Goal: Task Accomplishment & Management: Manage account settings

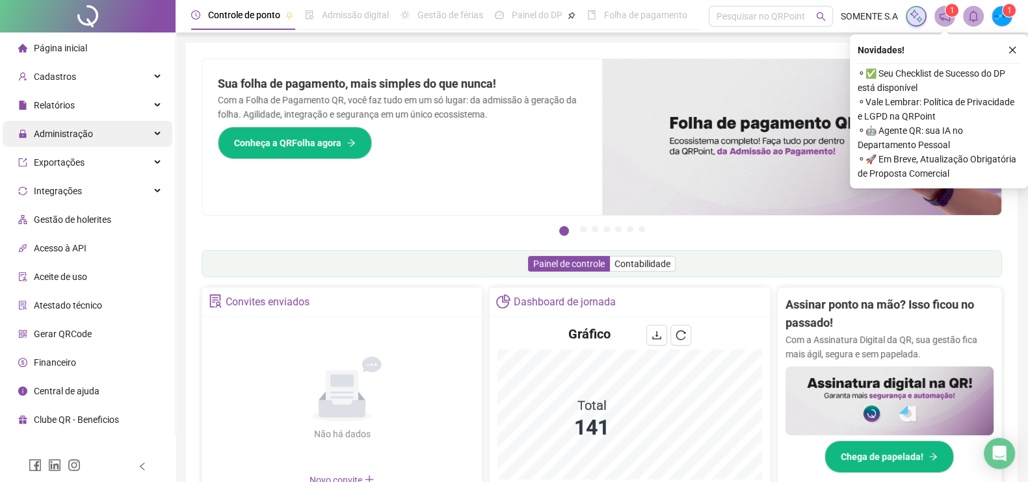
click at [121, 144] on div "Administração" at bounding box center [88, 134] width 170 height 26
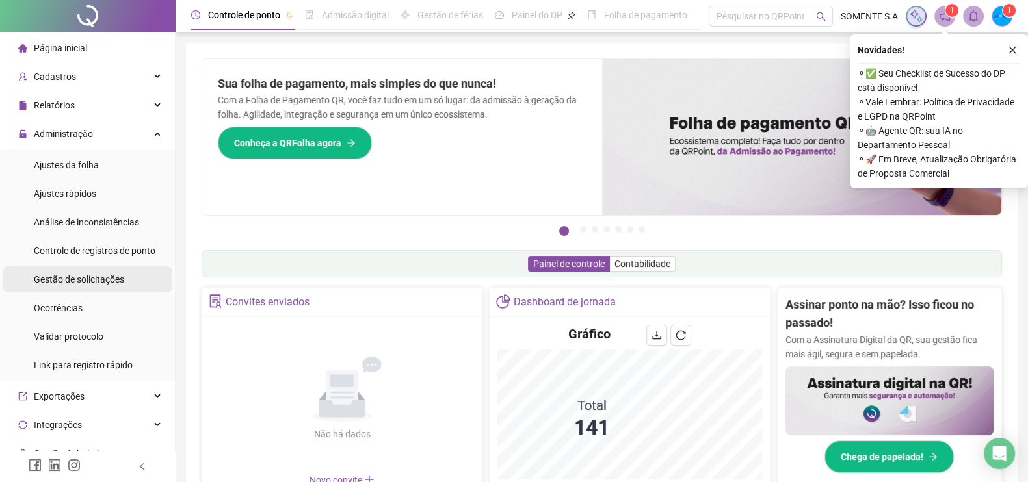
click at [94, 284] on span "Gestão de solicitações" at bounding box center [79, 279] width 90 height 10
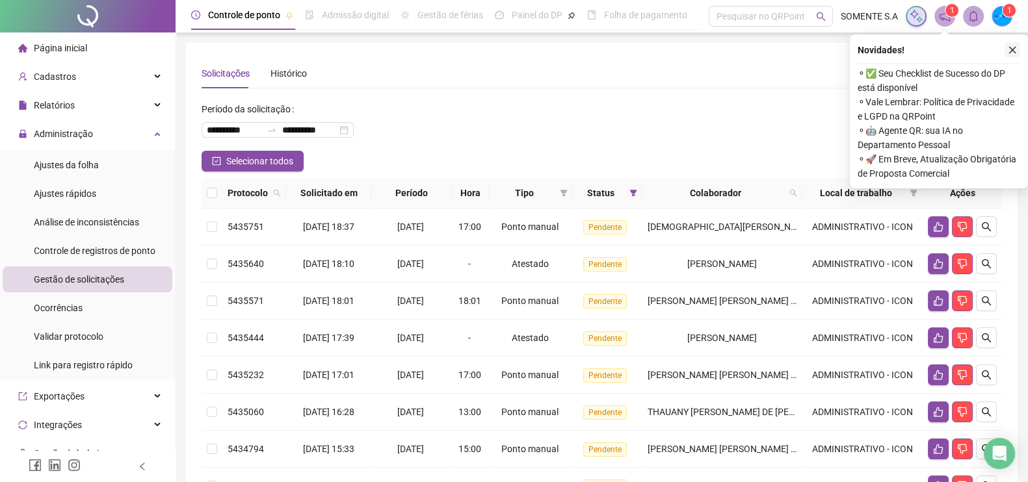
click at [1013, 51] on icon "close" at bounding box center [1012, 50] width 7 height 7
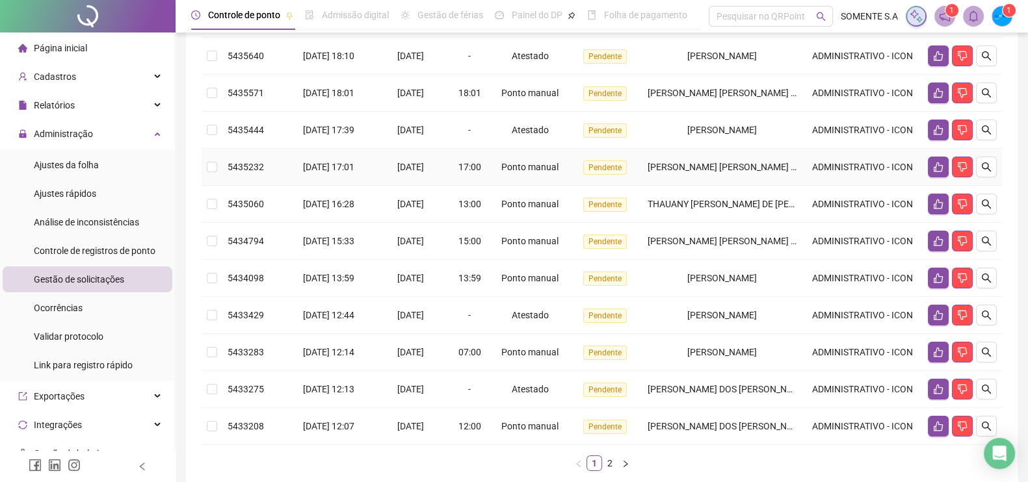
scroll to position [244, 0]
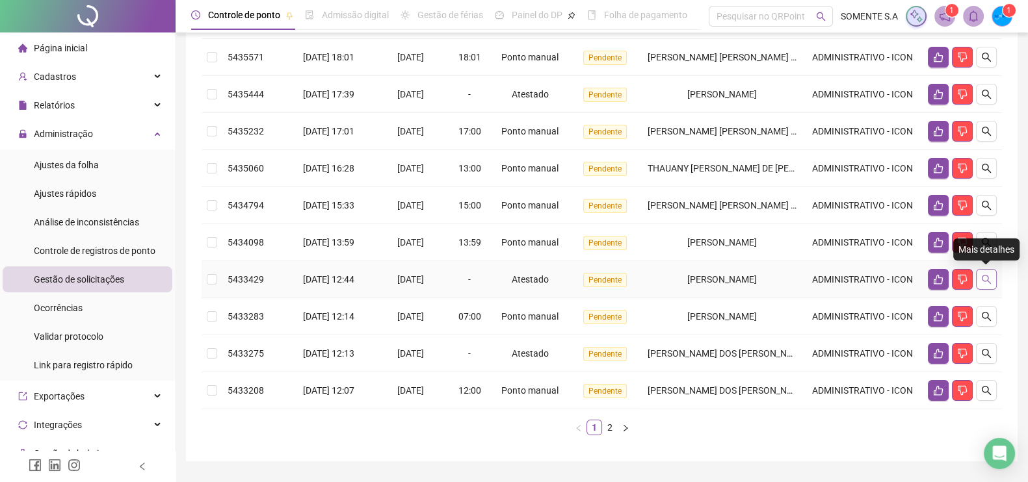
click at [984, 276] on icon "search" at bounding box center [986, 279] width 10 height 10
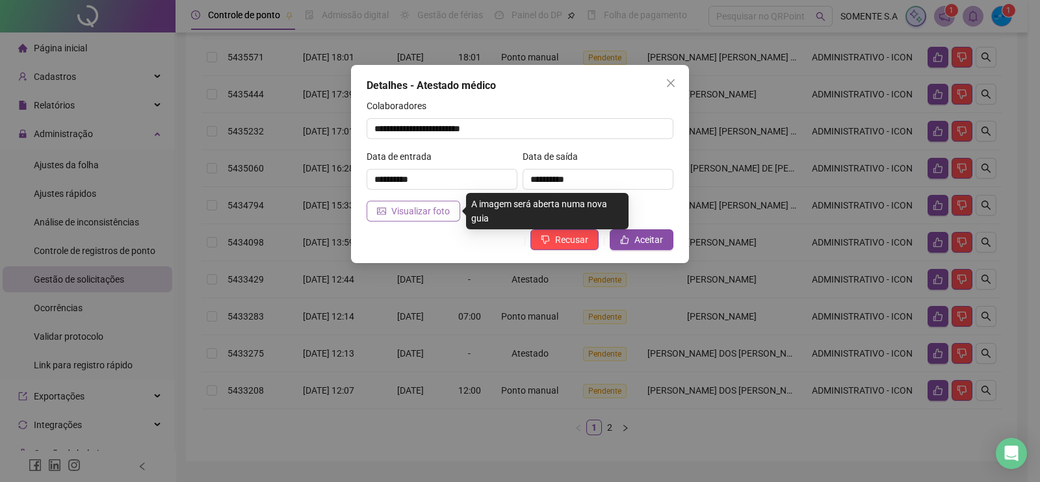
click at [413, 203] on button "Visualizar foto" at bounding box center [414, 211] width 94 height 21
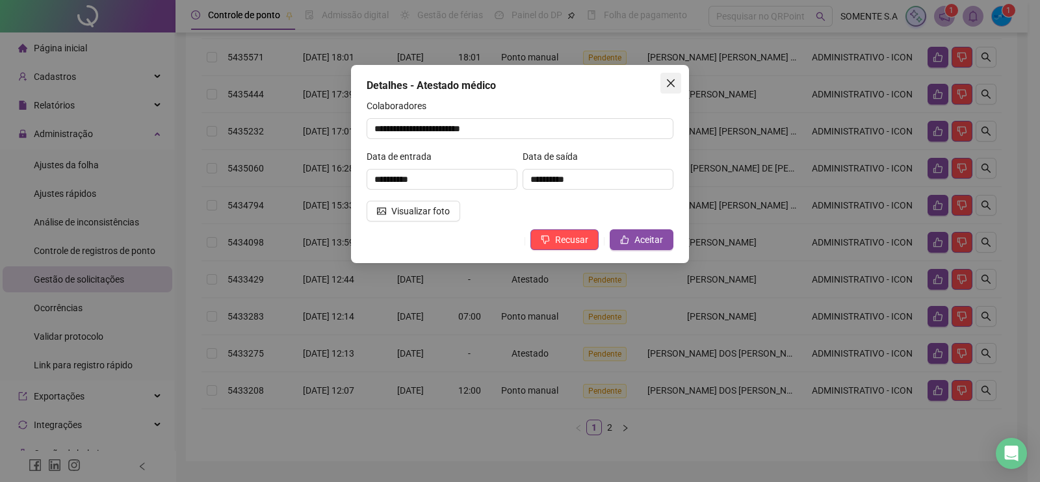
click at [664, 83] on span "Close" at bounding box center [670, 83] width 21 height 10
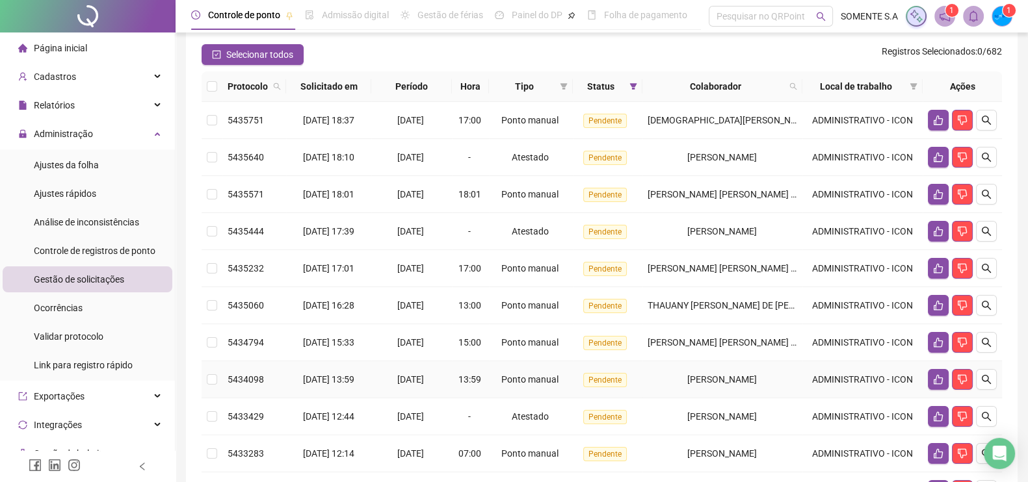
scroll to position [81, 0]
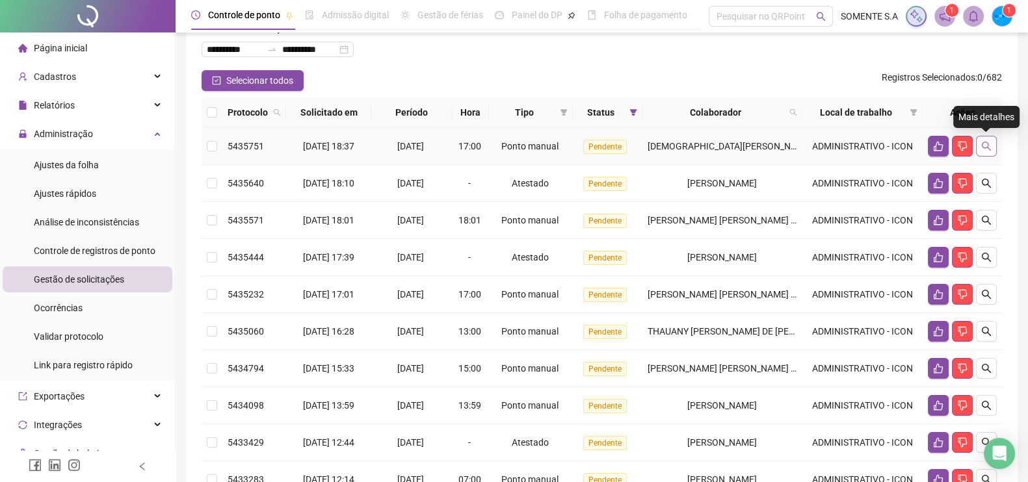
click at [995, 146] on button "button" at bounding box center [986, 146] width 21 height 21
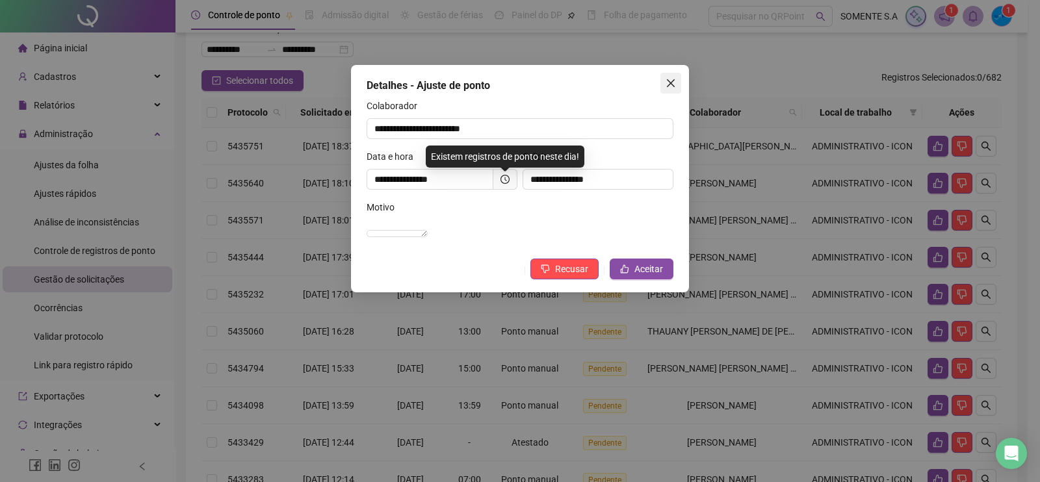
click at [670, 89] on button "Close" at bounding box center [670, 83] width 21 height 21
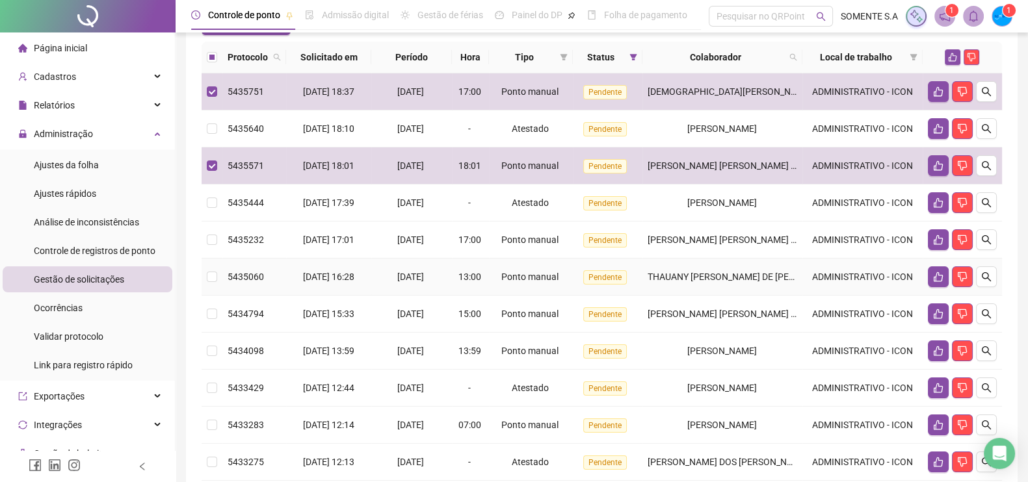
scroll to position [162, 0]
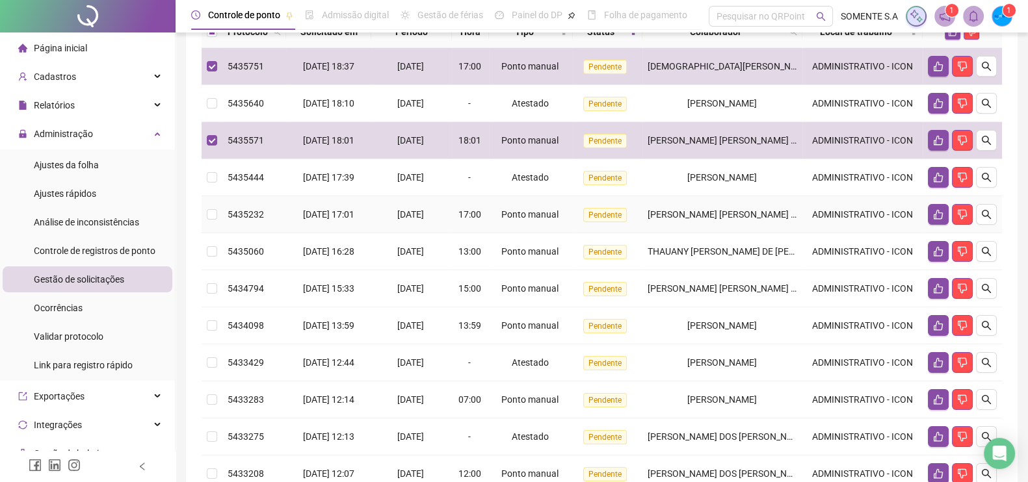
click at [218, 216] on td at bounding box center [212, 214] width 21 height 37
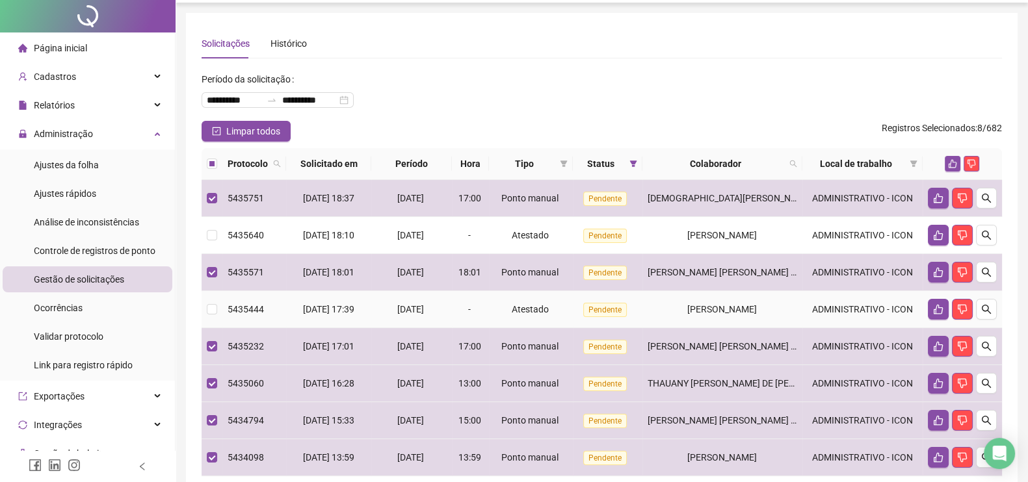
scroll to position [0, 0]
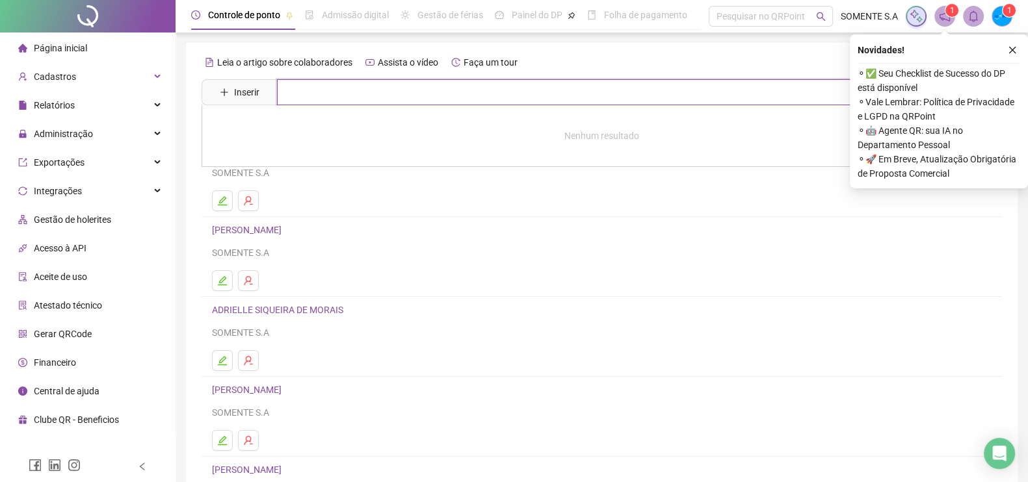
click at [363, 96] on input "text" at bounding box center [611, 92] width 668 height 26
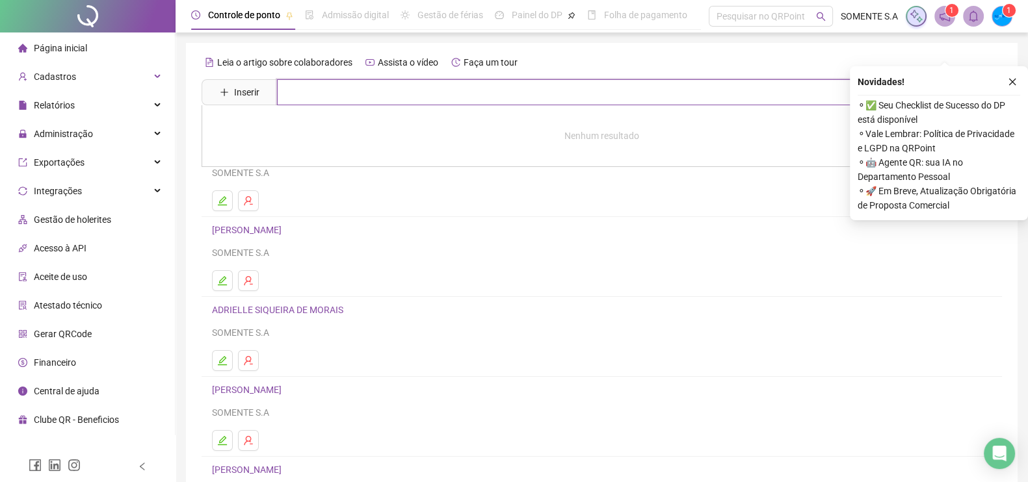
scroll to position [81, 0]
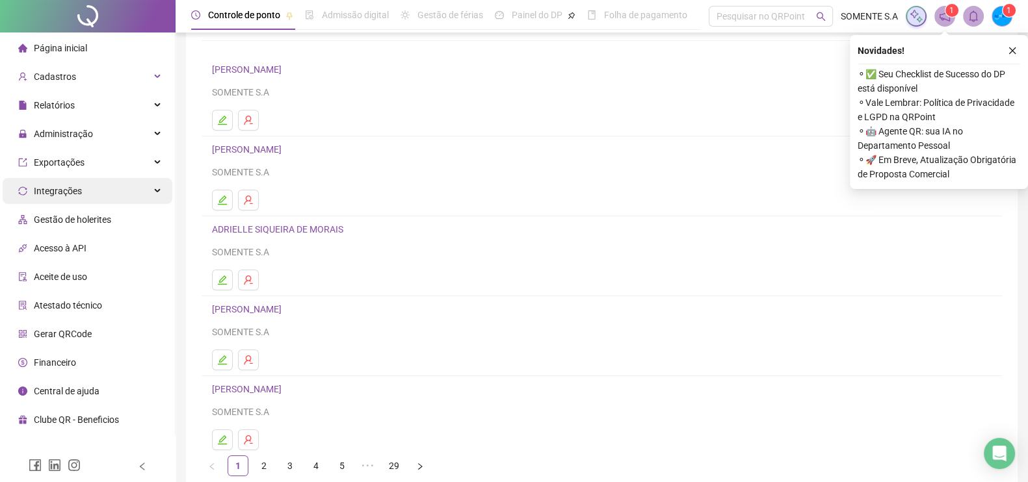
click at [81, 196] on div "Integrações" at bounding box center [88, 191] width 170 height 26
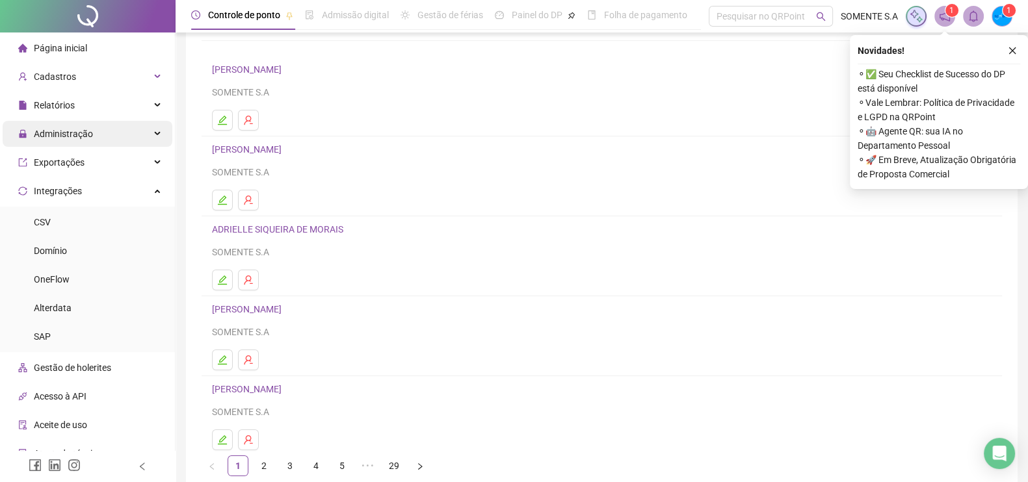
click at [101, 135] on div "Administração" at bounding box center [88, 134] width 170 height 26
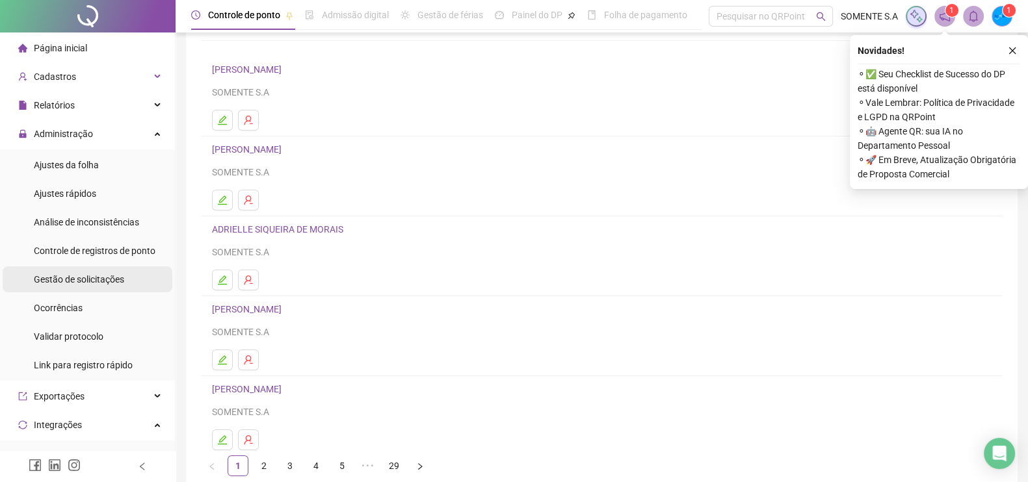
click at [103, 284] on span "Gestão de solicitações" at bounding box center [79, 279] width 90 height 10
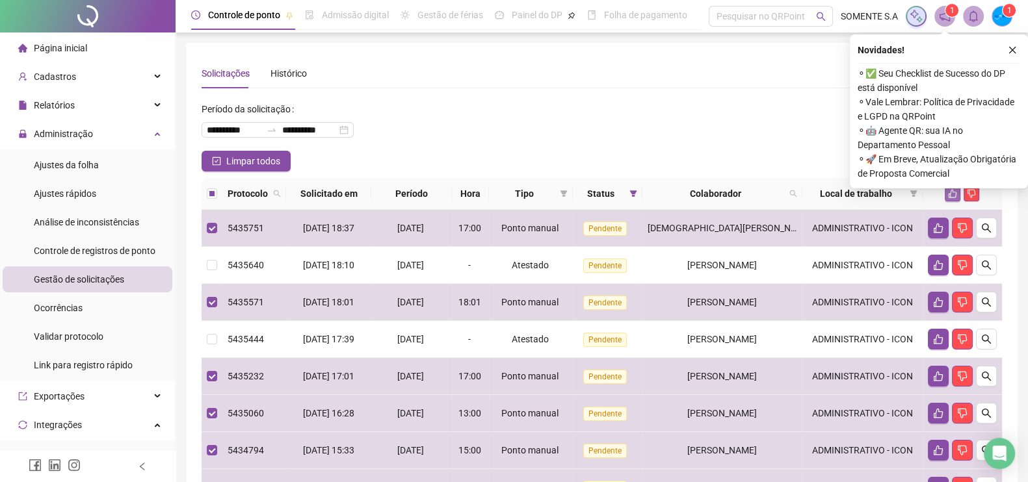
click at [947, 196] on button "button" at bounding box center [953, 194] width 16 height 16
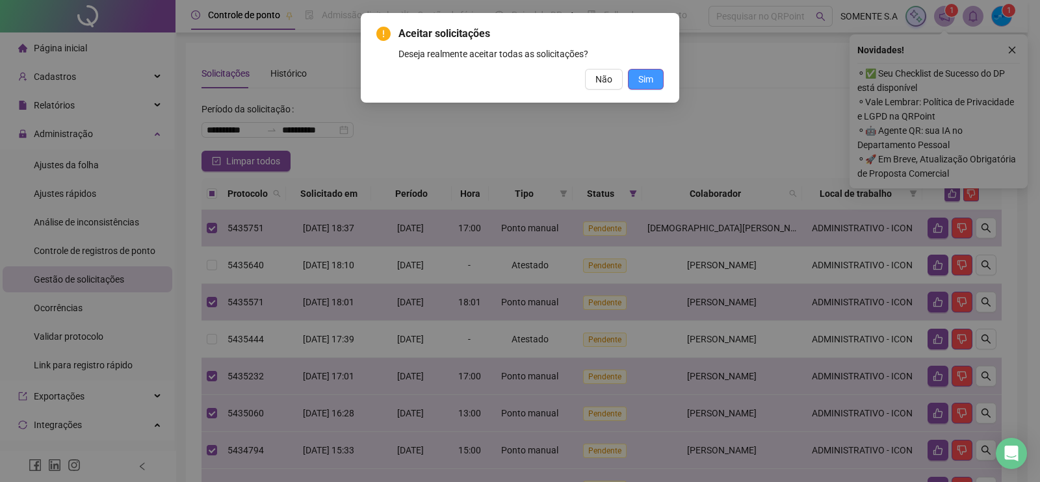
click at [644, 81] on span "Sim" at bounding box center [645, 79] width 15 height 14
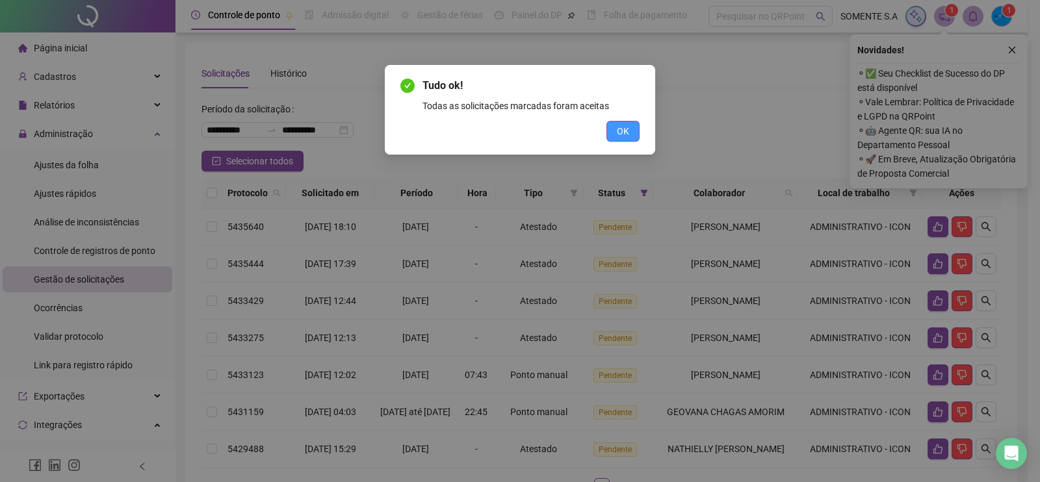
click at [621, 131] on span "OK" at bounding box center [623, 131] width 12 height 14
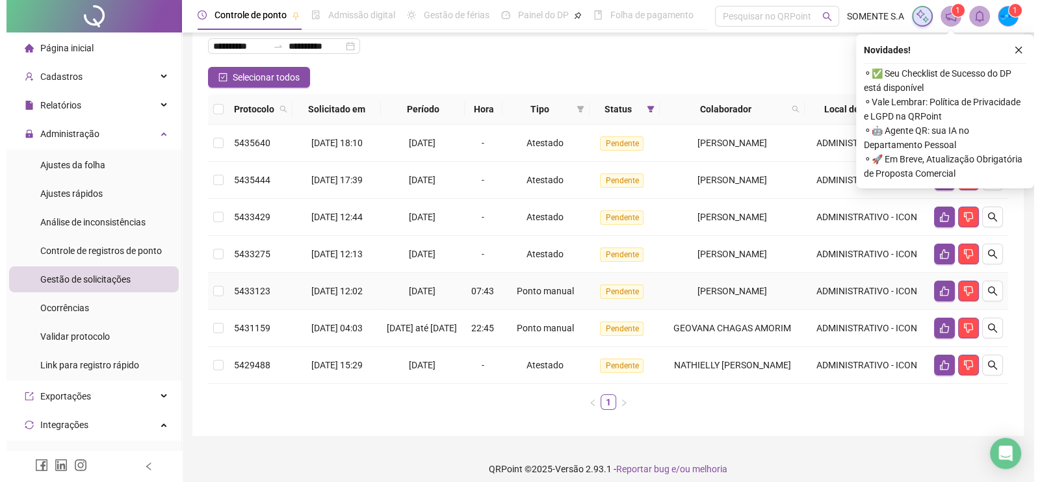
scroll to position [101, 0]
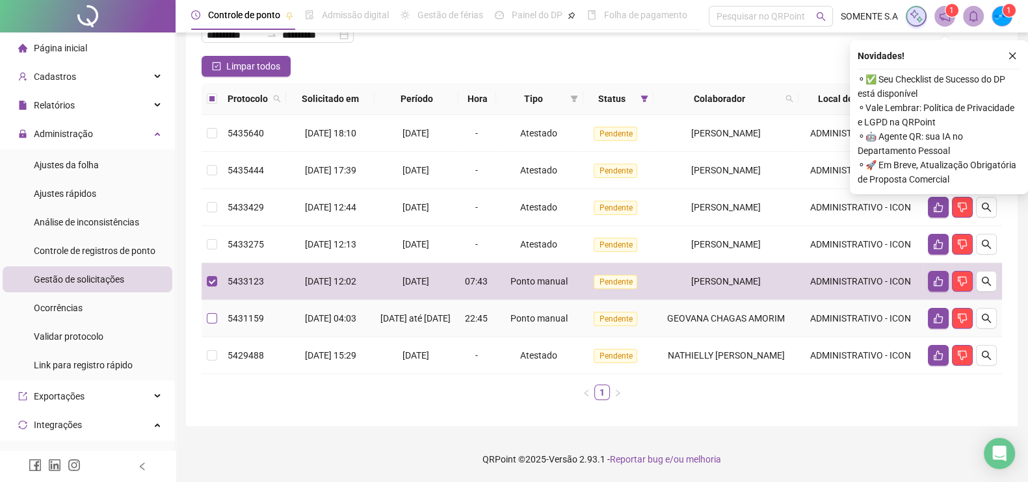
click at [212, 320] on label at bounding box center [212, 318] width 10 height 14
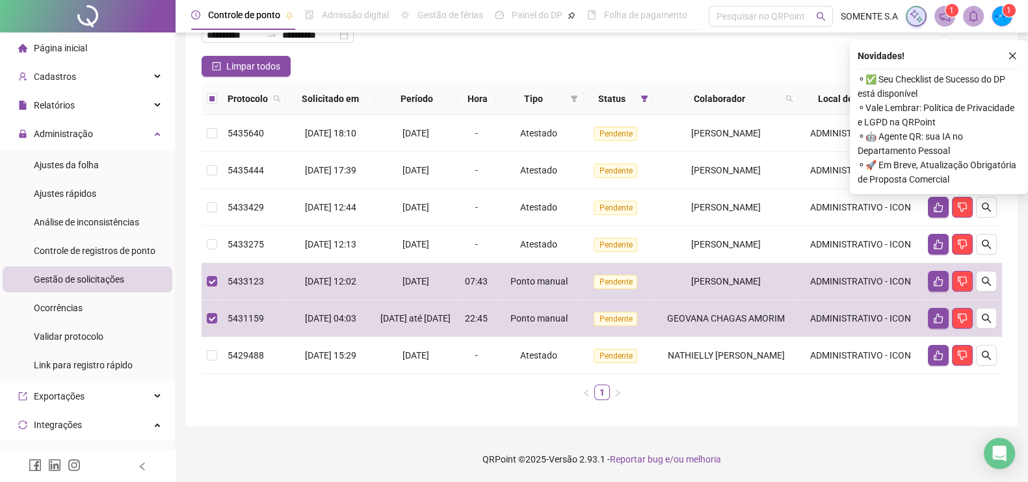
click at [1013, 51] on icon "close" at bounding box center [1012, 55] width 9 height 9
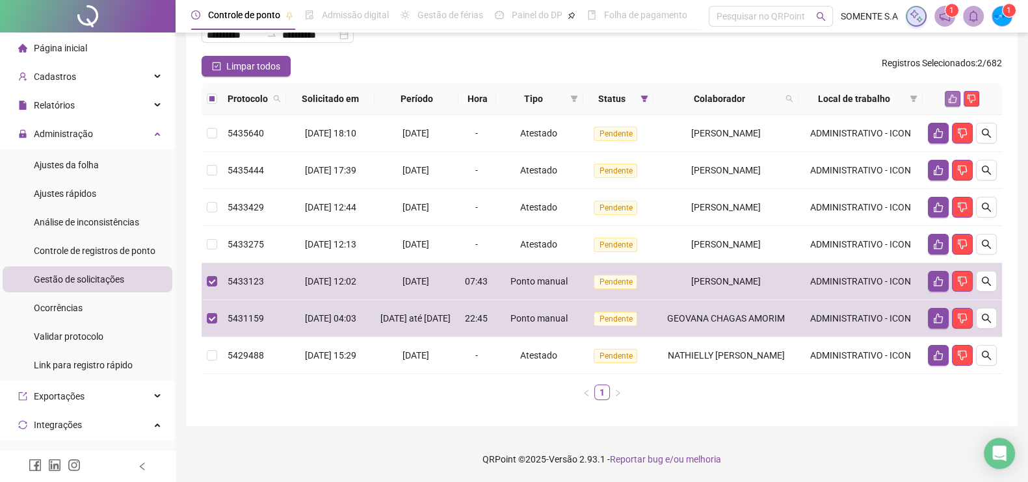
click at [952, 94] on icon "like" at bounding box center [952, 98] width 9 height 9
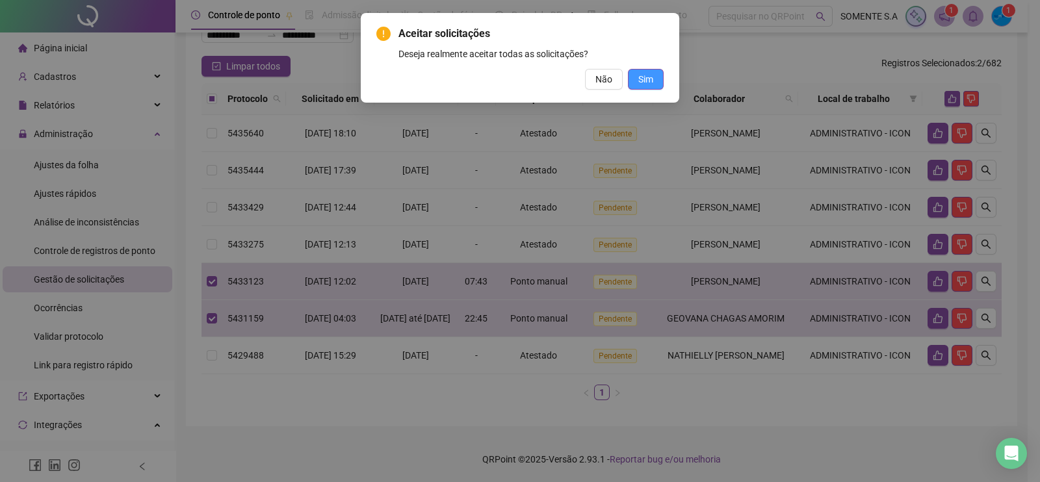
click at [643, 77] on span "Sim" at bounding box center [645, 79] width 15 height 14
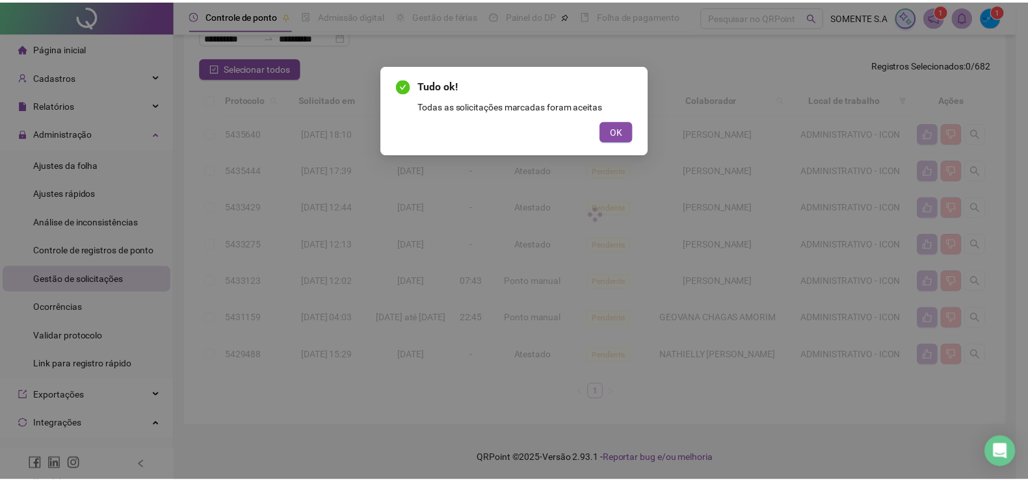
scroll to position [19, 0]
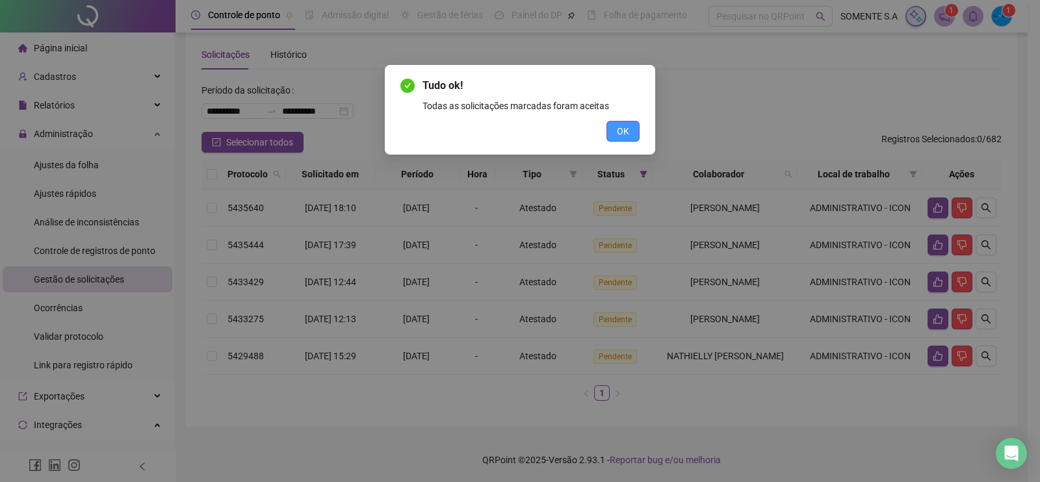
click at [624, 130] on span "OK" at bounding box center [623, 131] width 12 height 14
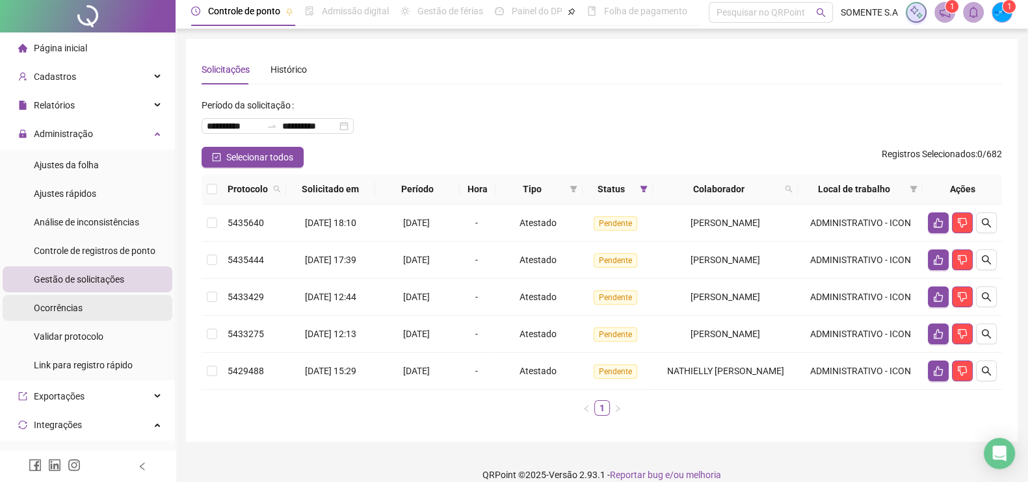
scroll to position [0, 0]
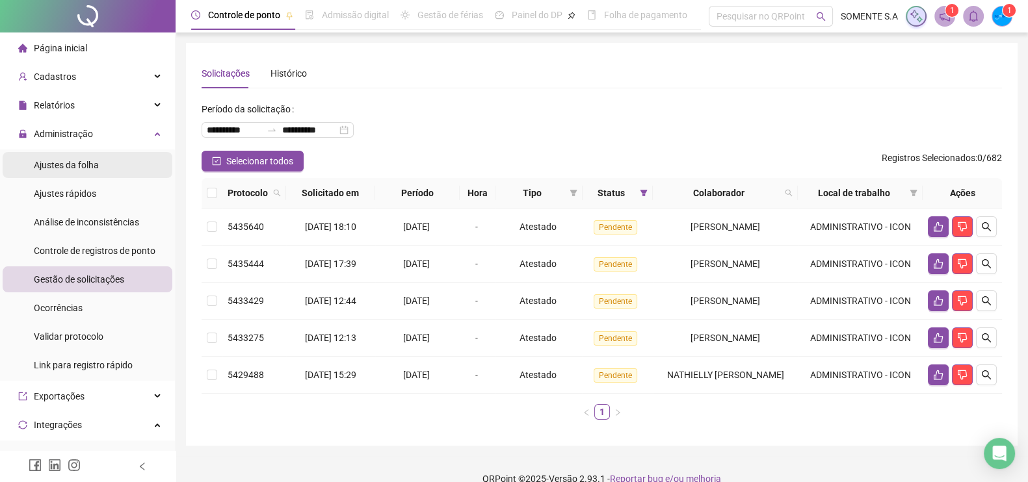
click at [72, 166] on span "Ajustes da folha" at bounding box center [66, 165] width 65 height 10
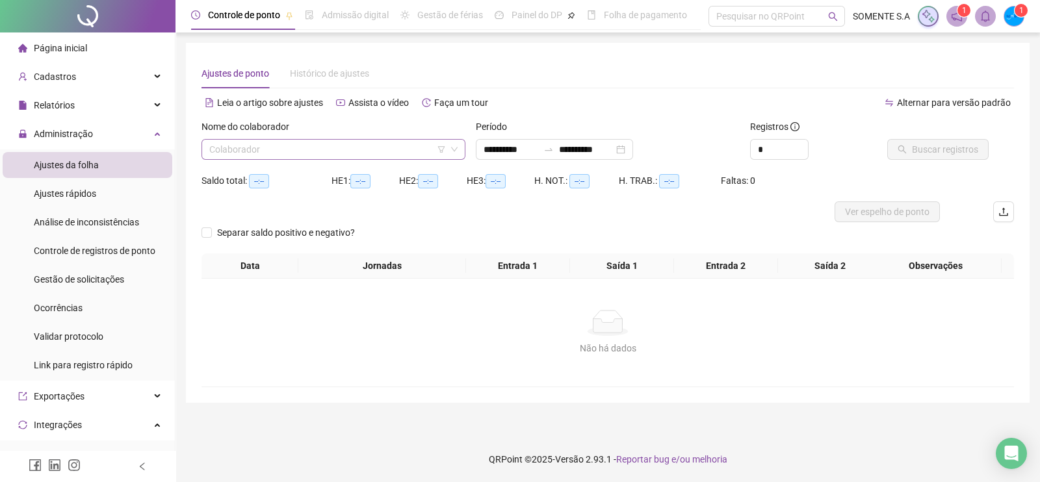
click at [376, 153] on input "search" at bounding box center [327, 150] width 237 height 20
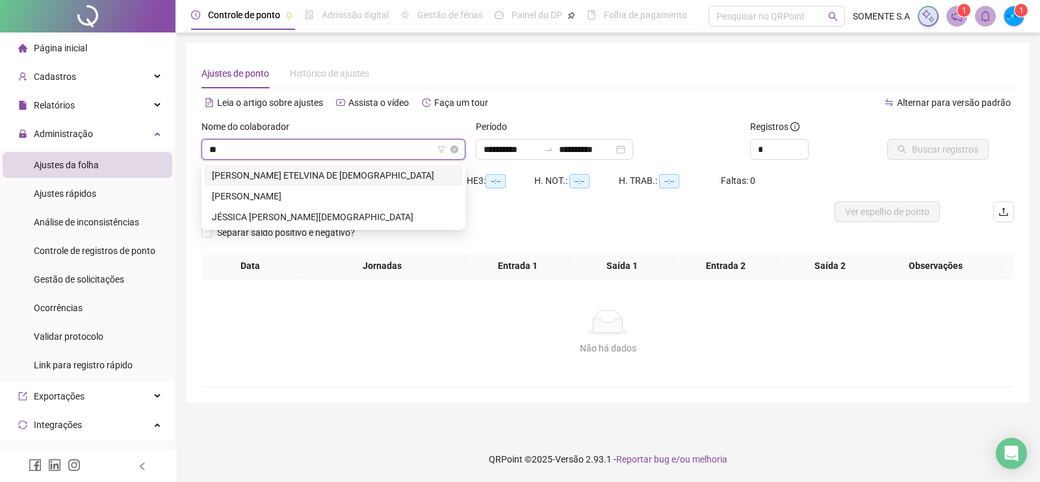
type input "*"
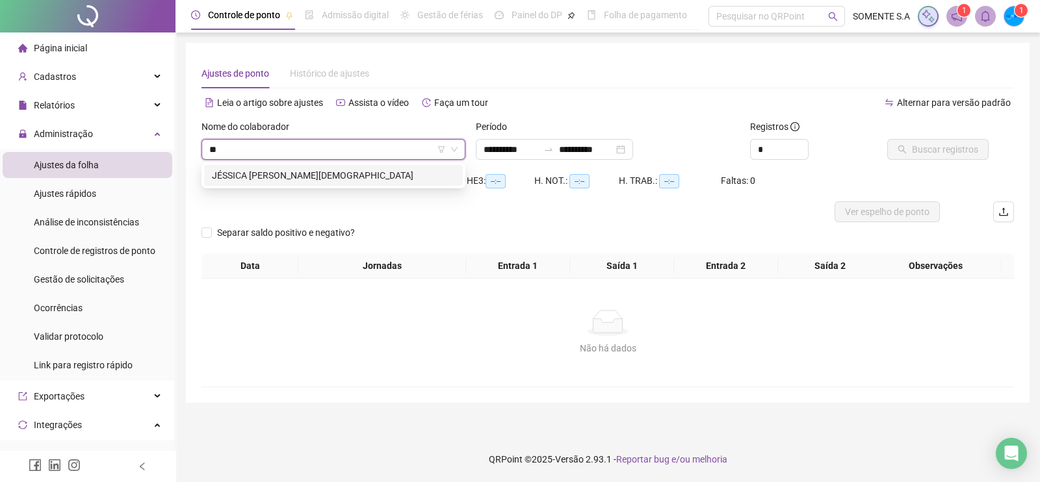
type input "***"
click at [291, 176] on div "JÉSSICA [PERSON_NAME][DEMOGRAPHIC_DATA]" at bounding box center [333, 175] width 243 height 14
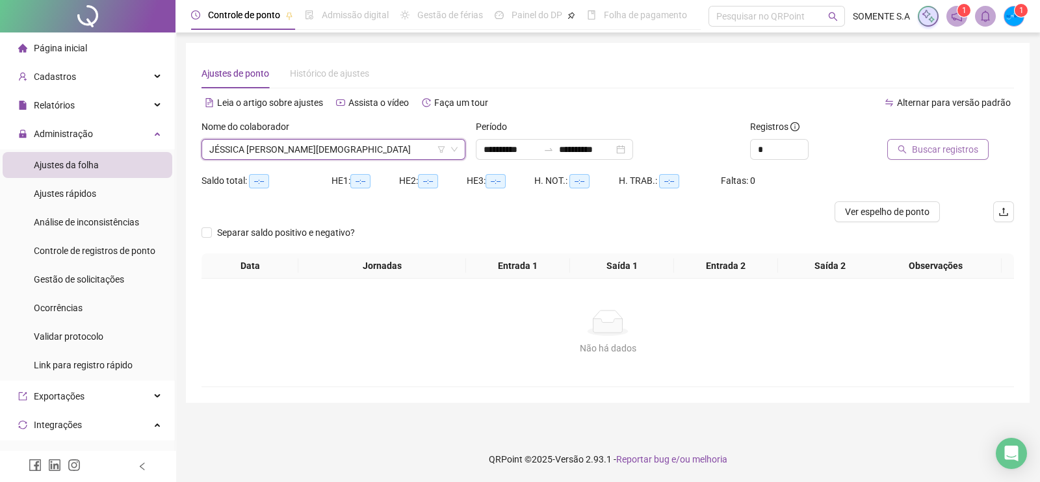
click at [915, 153] on span "Buscar registros" at bounding box center [945, 149] width 66 height 14
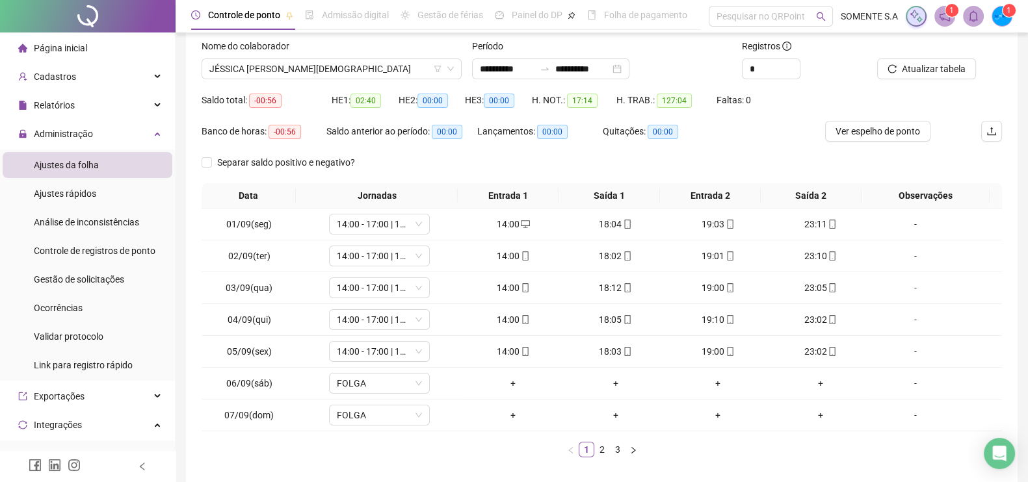
scroll to position [137, 0]
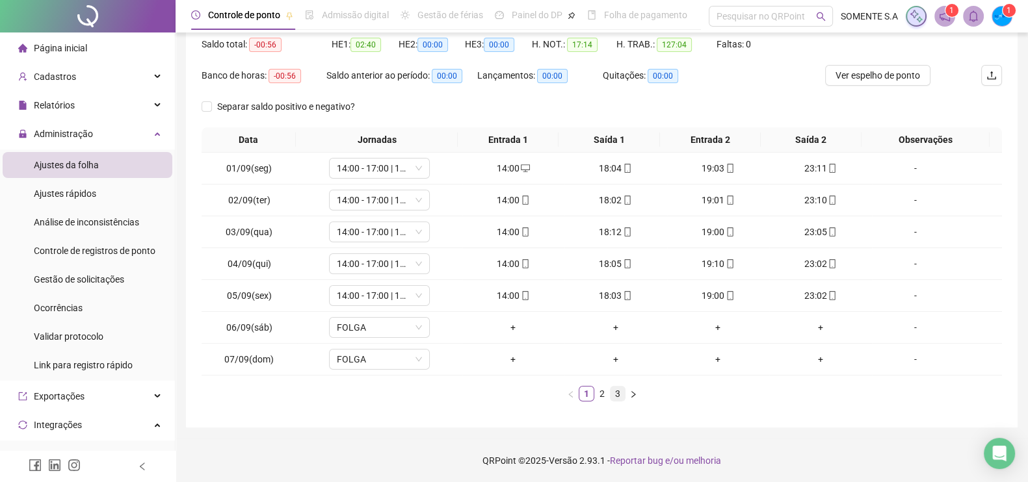
click at [614, 389] on link "3" at bounding box center [617, 394] width 14 height 14
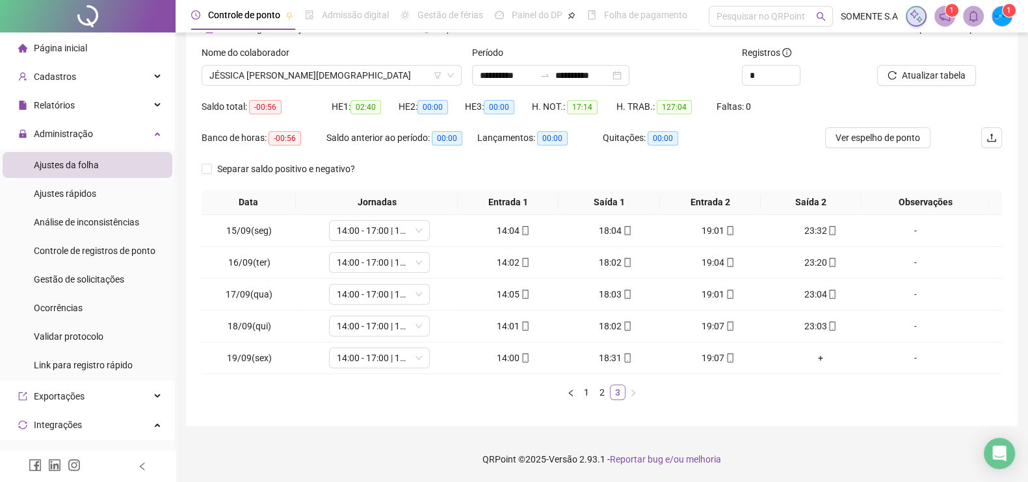
scroll to position [73, 0]
click at [623, 359] on icon "mobile" at bounding box center [627, 358] width 9 height 9
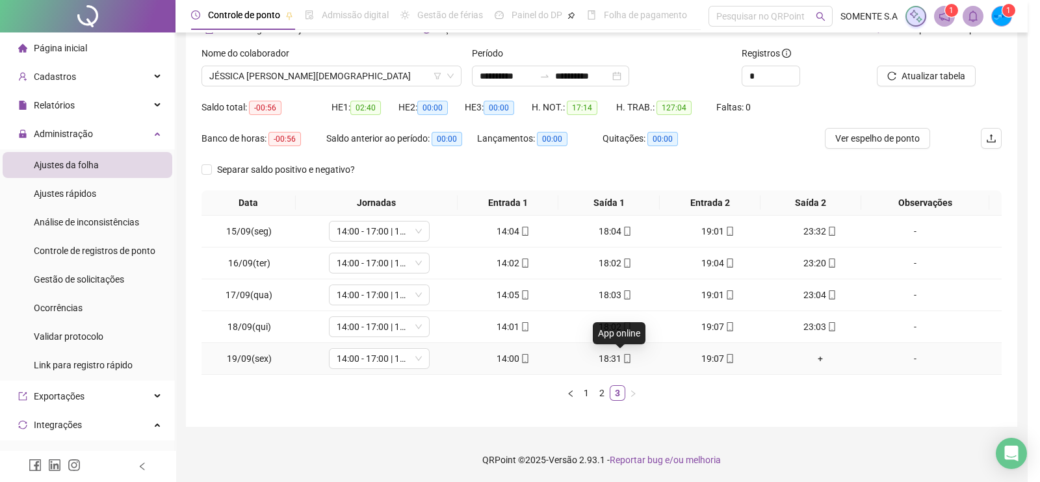
type input "**********"
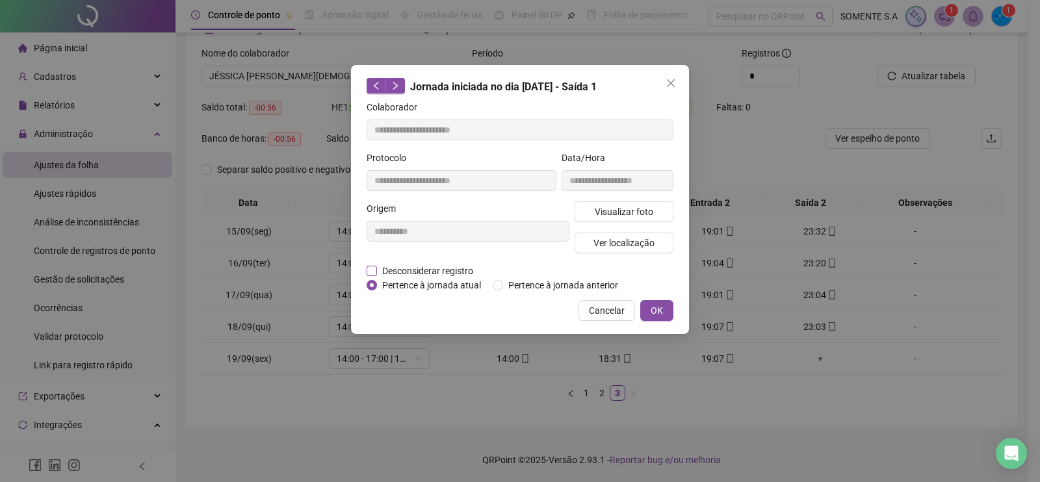
click at [398, 274] on span "Desconsiderar registro" at bounding box center [427, 271] width 101 height 14
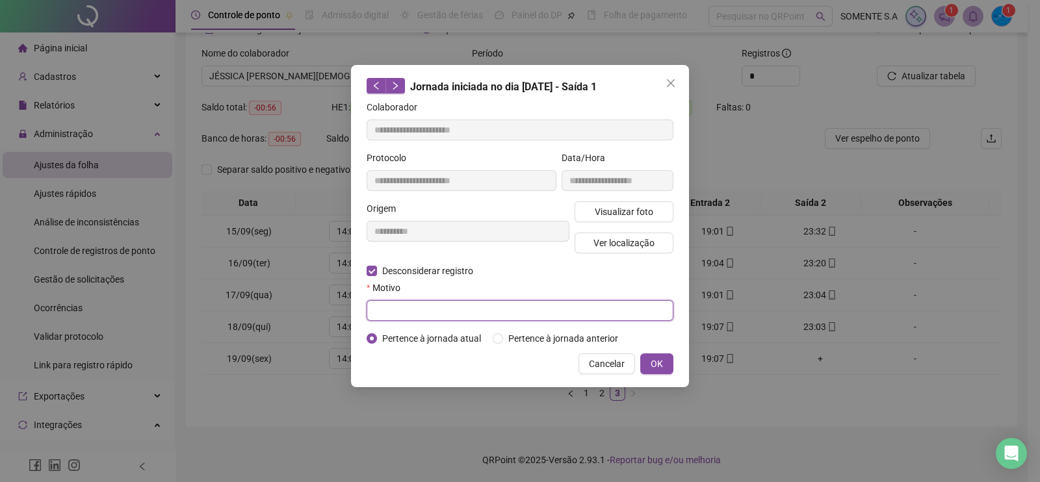
click at [404, 311] on input "text" at bounding box center [520, 310] width 307 height 21
type input "****"
click at [659, 361] on span "OK" at bounding box center [657, 364] width 12 height 14
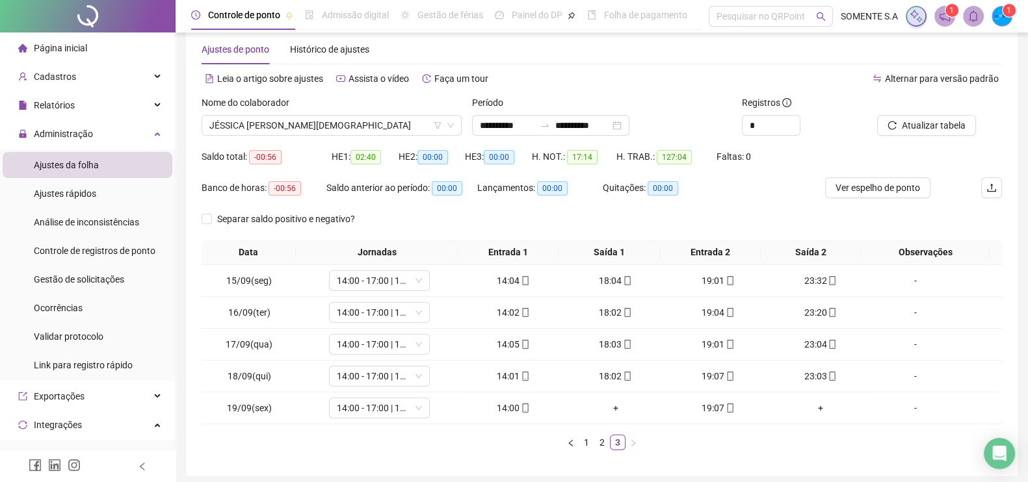
scroll to position [0, 0]
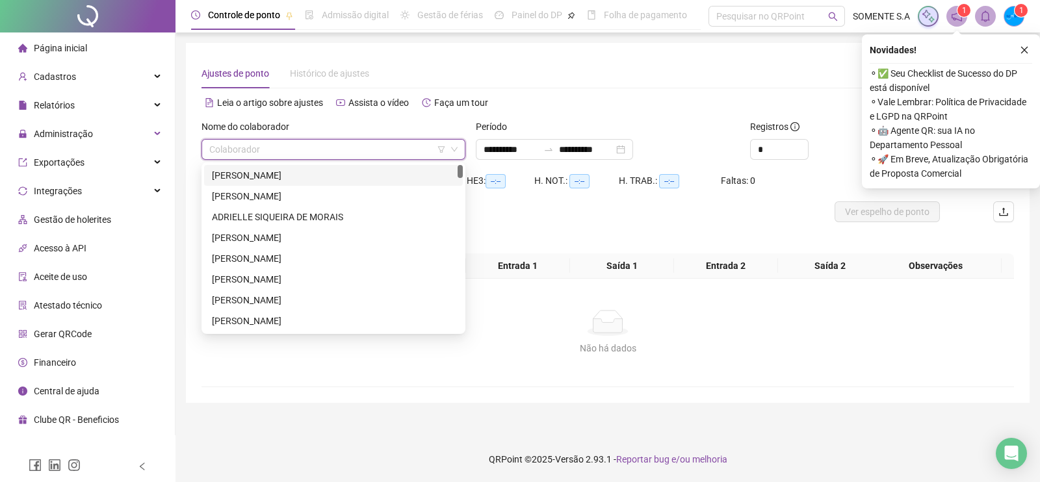
drag, startPoint x: 351, startPoint y: 157, endPoint x: 317, endPoint y: 118, distance: 52.0
click at [342, 148] on input "search" at bounding box center [327, 150] width 237 height 20
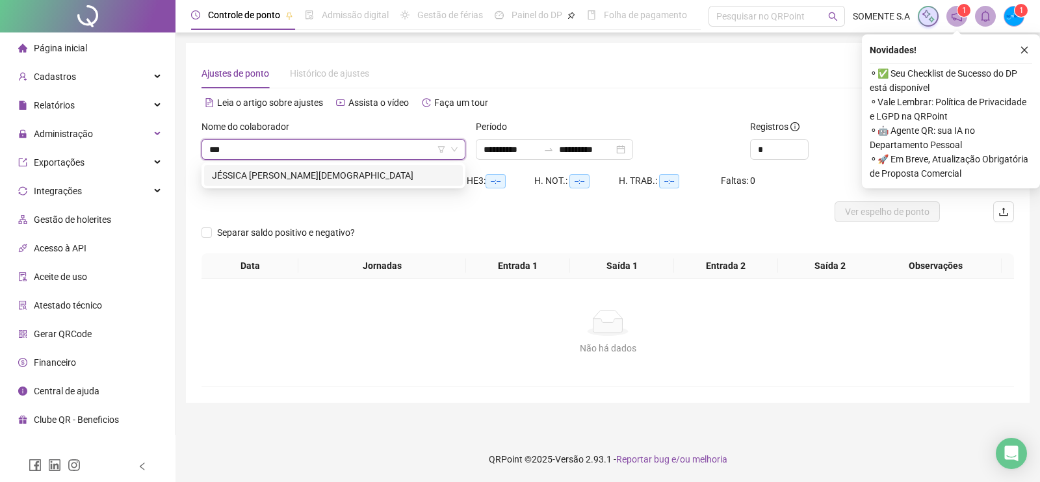
type input "****"
click at [374, 183] on div "JÉSSICA [PERSON_NAME][DEMOGRAPHIC_DATA]" at bounding box center [333, 175] width 259 height 21
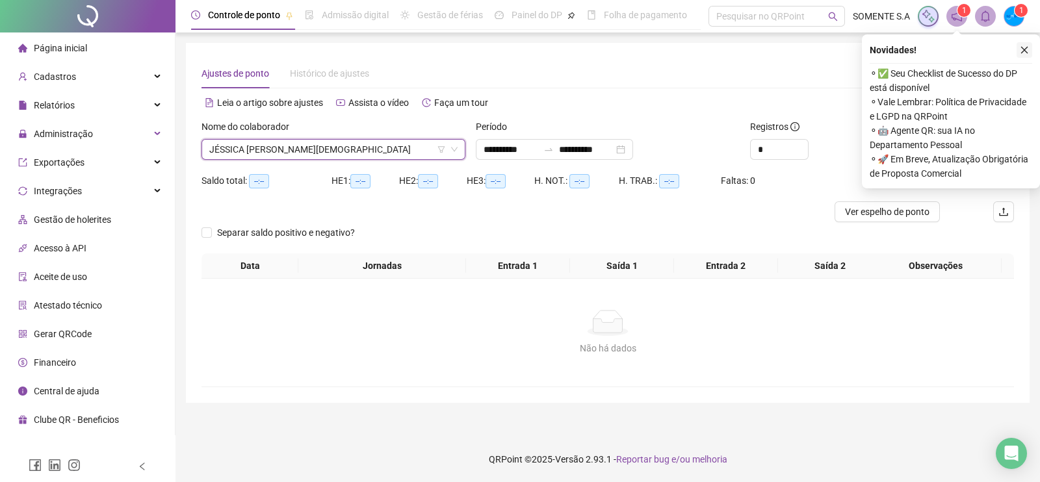
click at [1027, 50] on icon "close" at bounding box center [1024, 50] width 9 height 9
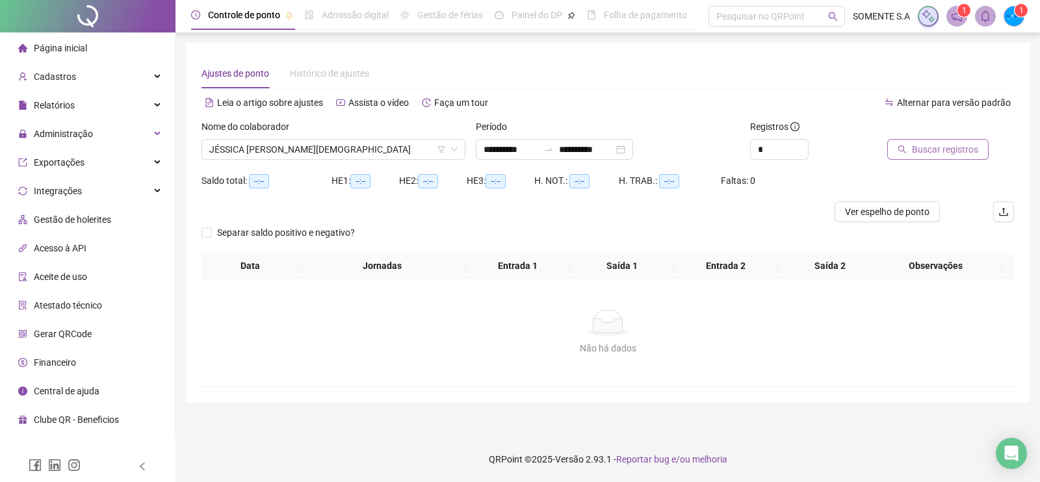
click at [933, 148] on span "Buscar registros" at bounding box center [945, 149] width 66 height 14
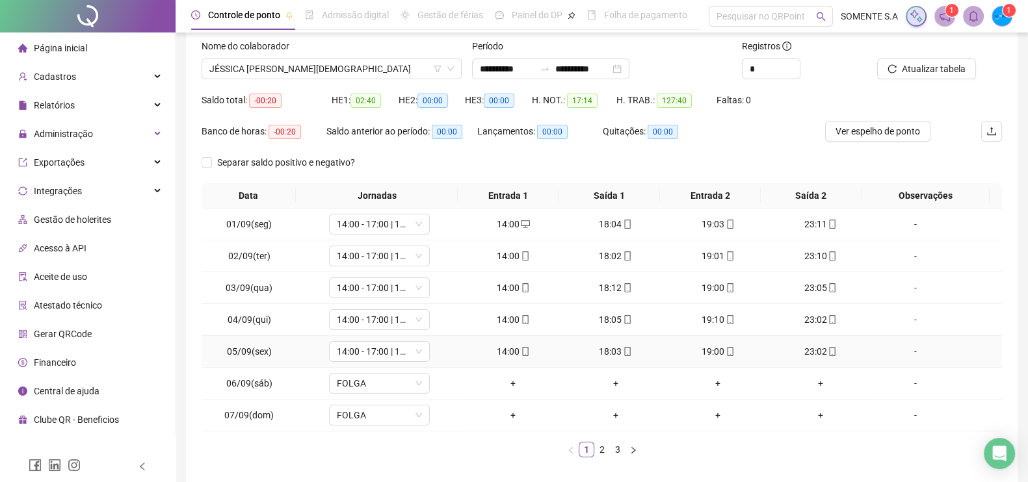
scroll to position [137, 0]
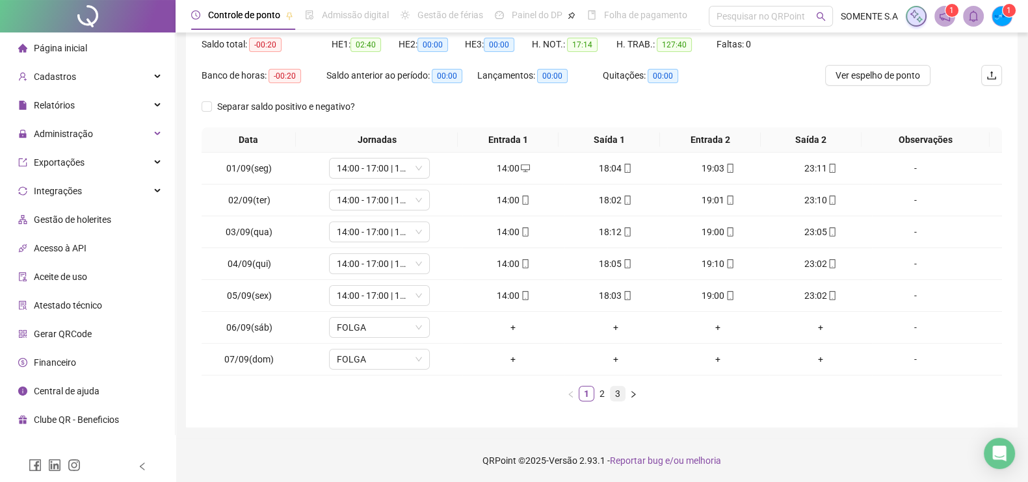
click at [614, 395] on link "3" at bounding box center [617, 394] width 14 height 14
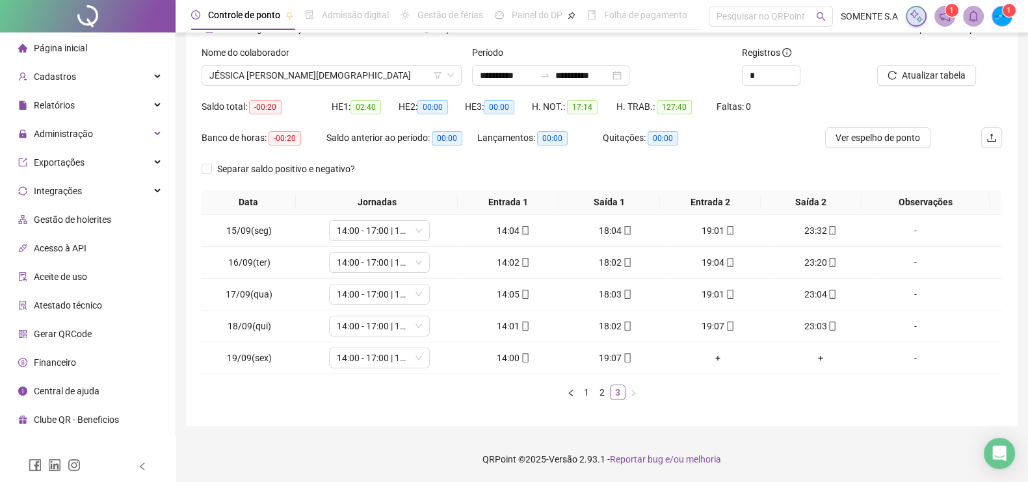
scroll to position [73, 0]
click at [89, 145] on span "Administração" at bounding box center [55, 134] width 75 height 26
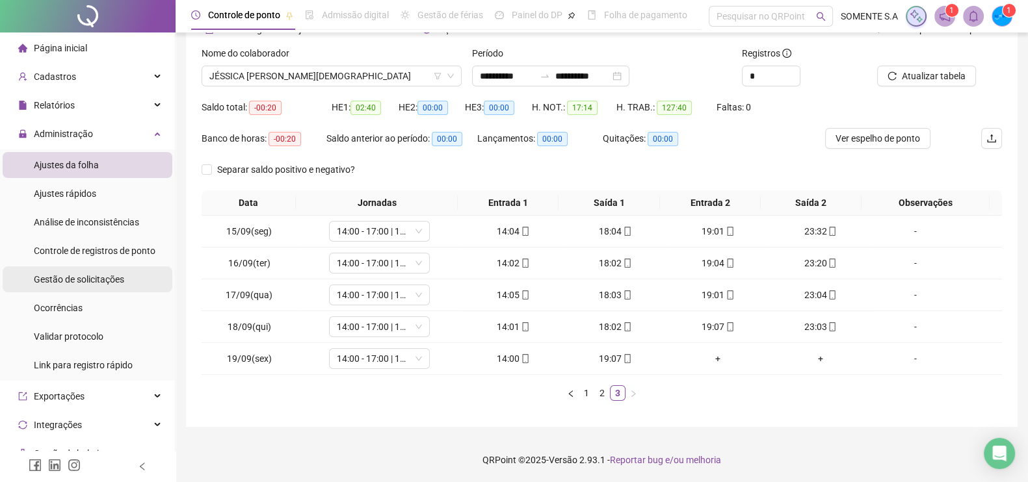
click at [86, 272] on div "Gestão de solicitações" at bounding box center [79, 280] width 90 height 26
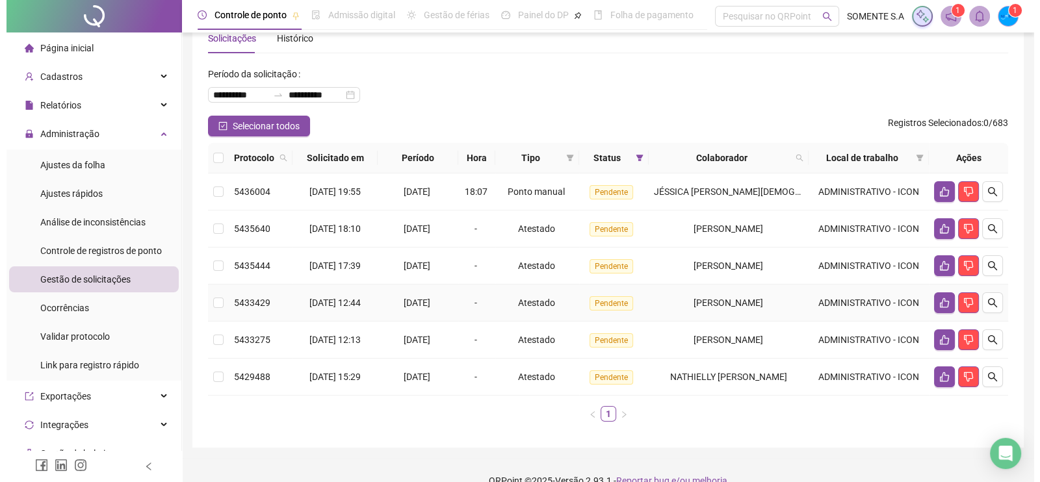
scroll to position [55, 0]
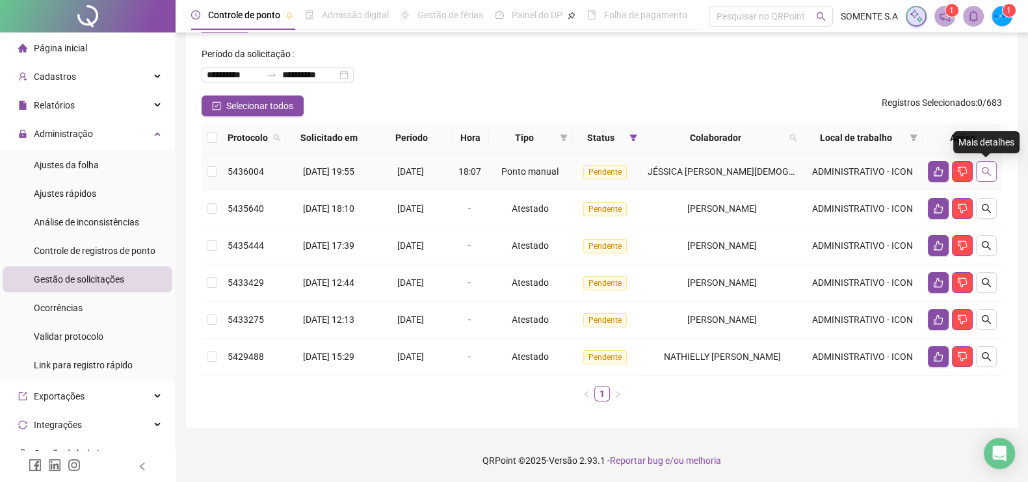
click at [984, 166] on icon "search" at bounding box center [986, 171] width 10 height 10
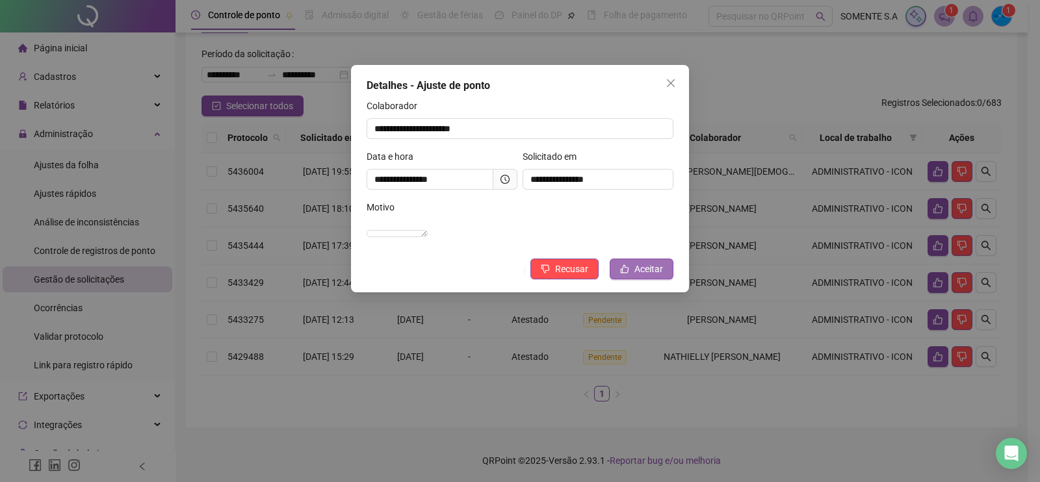
click at [659, 276] on span "Aceitar" at bounding box center [648, 269] width 29 height 14
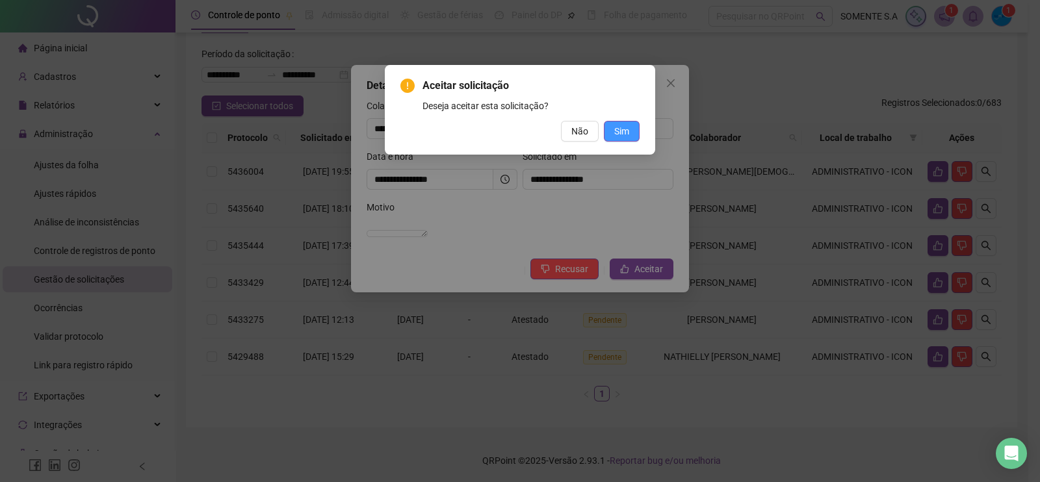
click at [629, 138] on button "Sim" at bounding box center [622, 131] width 36 height 21
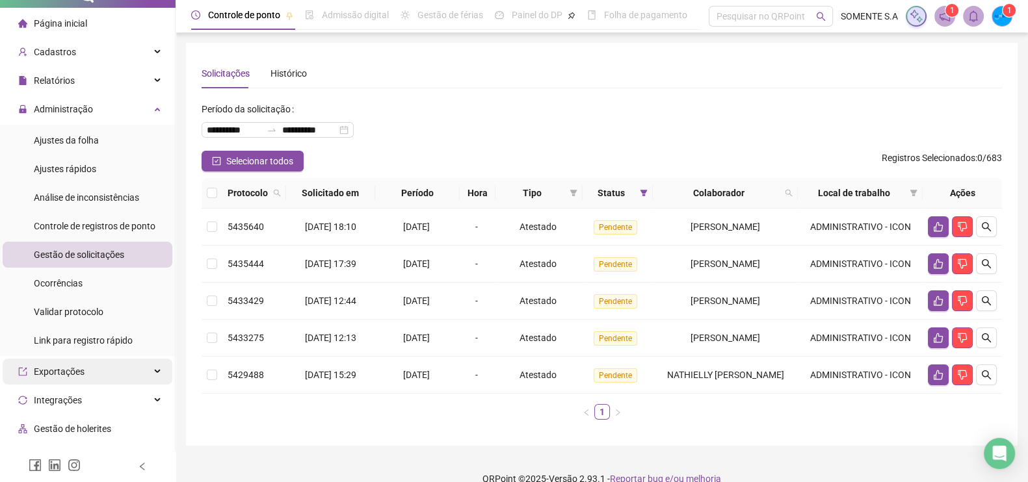
scroll to position [0, 0]
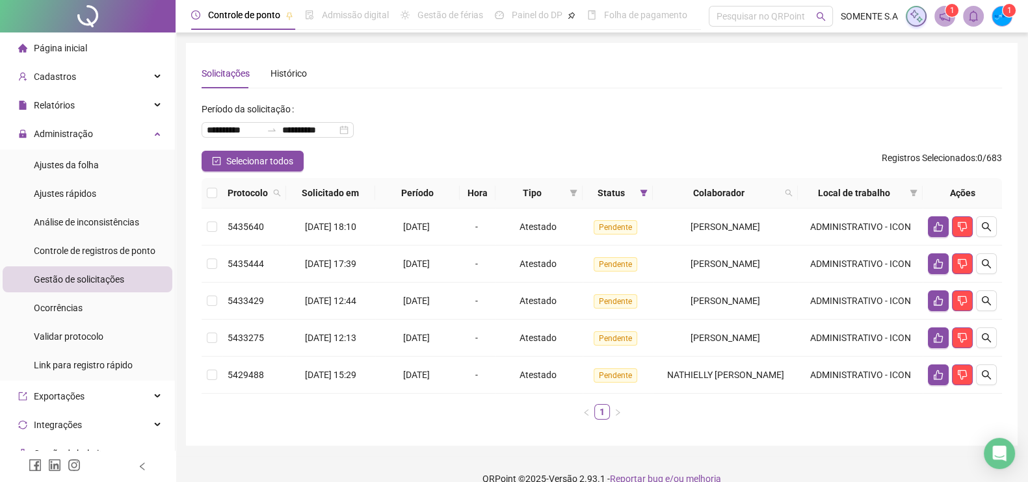
click at [575, 132] on div "**********" at bounding box center [602, 125] width 800 height 52
